Goal: Task Accomplishment & Management: Use online tool/utility

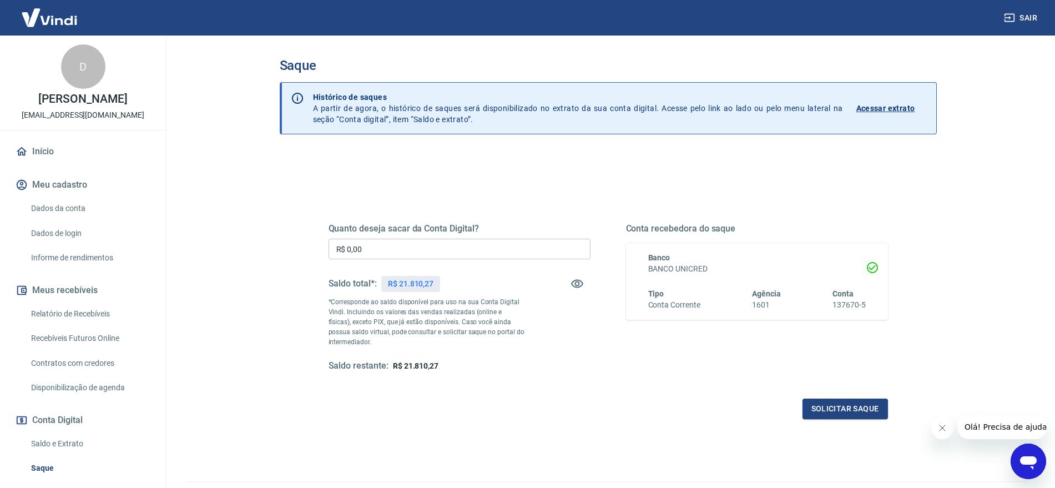
click at [425, 248] on input "R$ 0,00" at bounding box center [460, 249] width 262 height 21
click at [426, 248] on input "R$ 0,00" at bounding box center [460, 249] width 262 height 21
type input "R$ 21.810,27"
click at [826, 403] on button "Solicitar saque" at bounding box center [844, 408] width 85 height 21
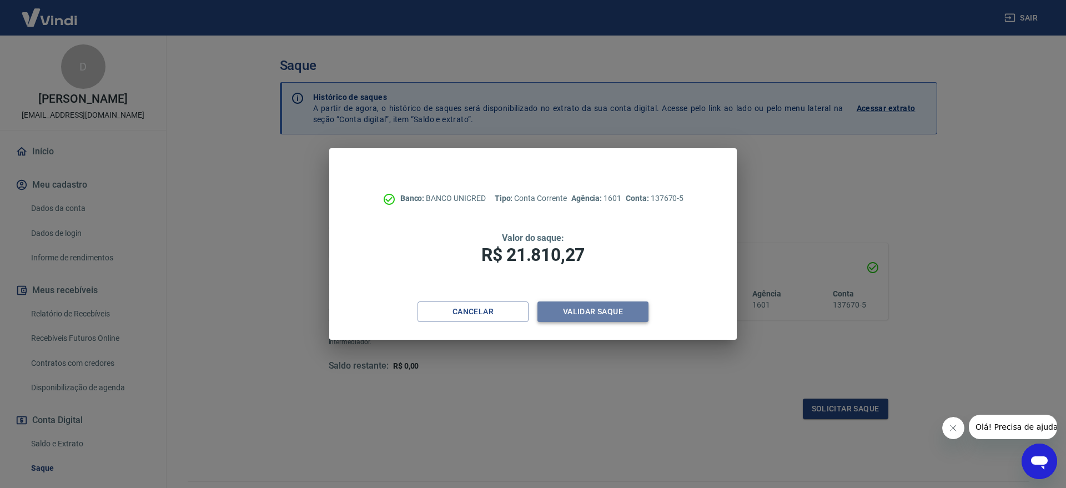
click at [616, 316] on button "Validar saque" at bounding box center [592, 311] width 111 height 21
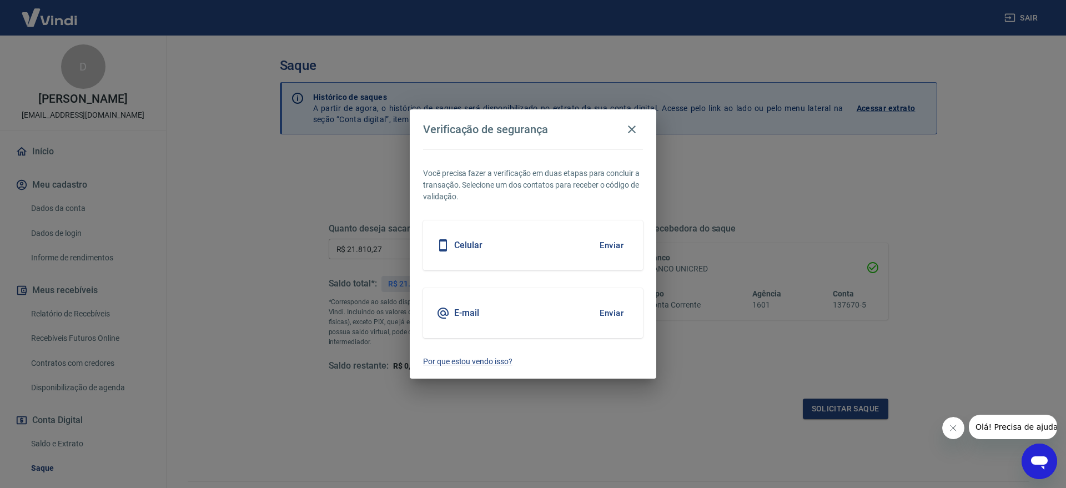
click at [612, 241] on button "Enviar" at bounding box center [611, 245] width 36 height 23
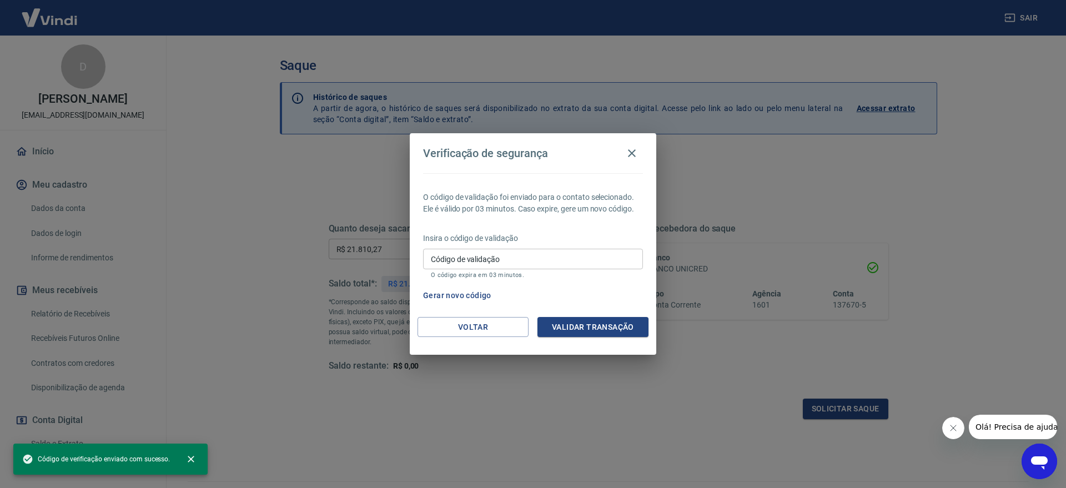
click at [491, 256] on input "Código de validação" at bounding box center [533, 259] width 220 height 21
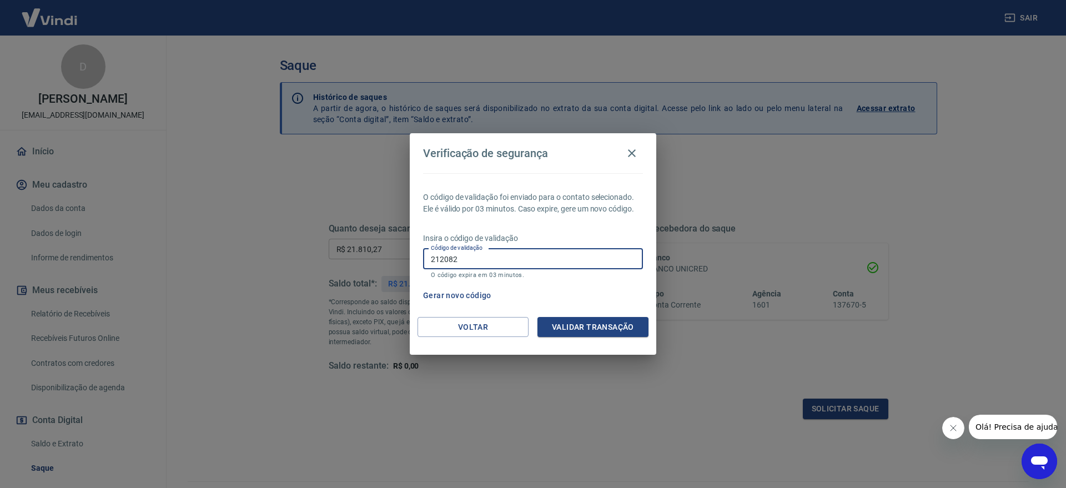
type input "212082"
click at [604, 322] on button "Validar transação" at bounding box center [592, 327] width 111 height 21
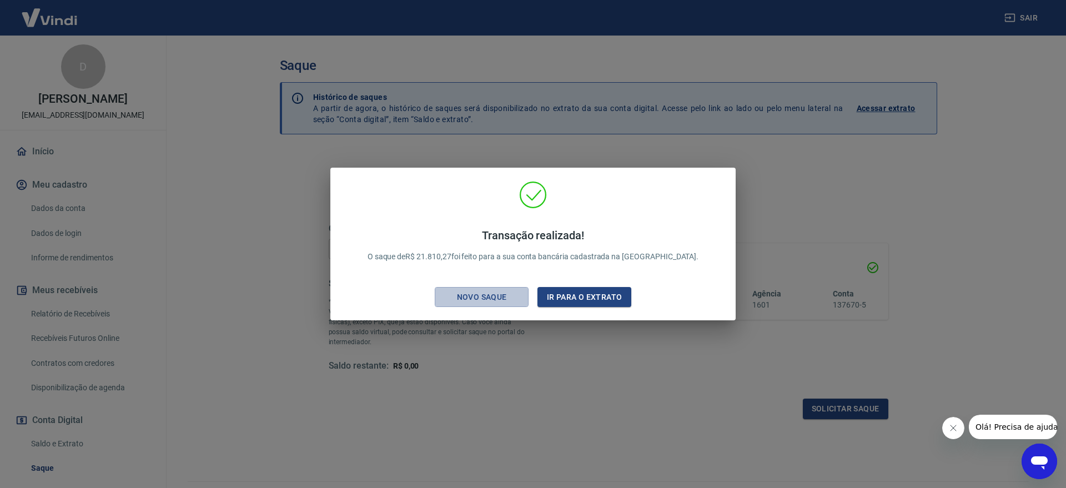
drag, startPoint x: 492, startPoint y: 294, endPoint x: 465, endPoint y: 308, distance: 31.3
click at [493, 294] on div "Novo saque" at bounding box center [481, 297] width 77 height 14
